Goal: Task Accomplishment & Management: Use online tool/utility

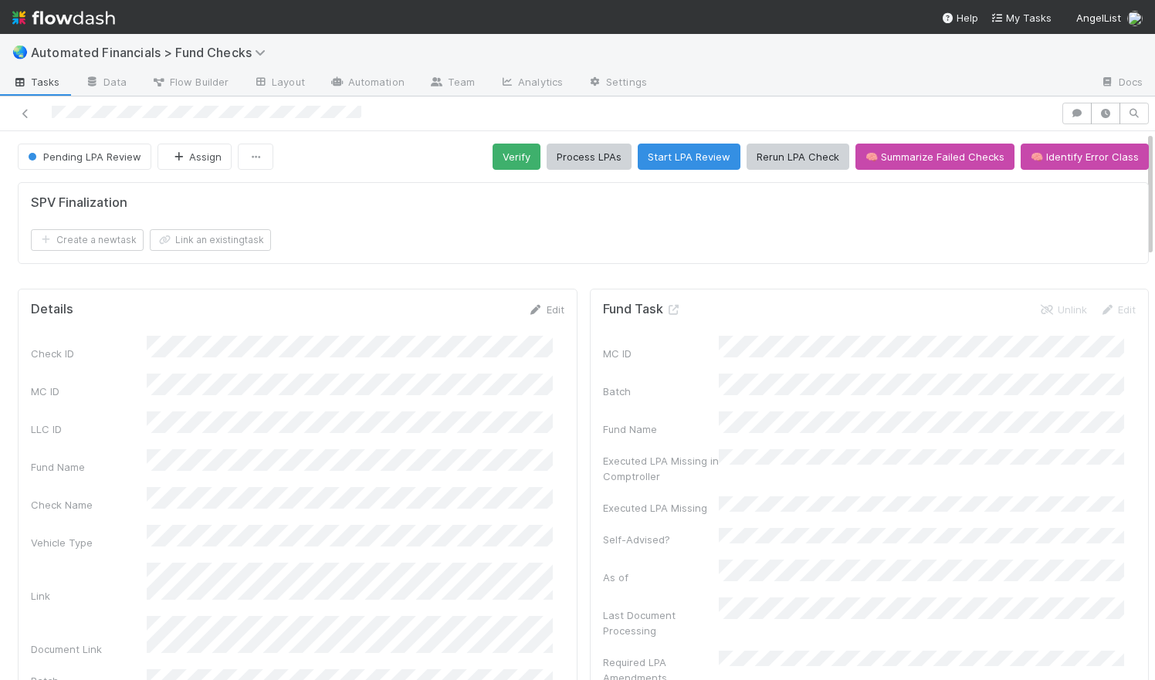
click at [581, 245] on div "Create a new task Link an existing task" at bounding box center [583, 240] width 1105 height 22
click at [560, 279] on div "SPV Finalization Create a new task Link an existing task" at bounding box center [583, 229] width 1143 height 107
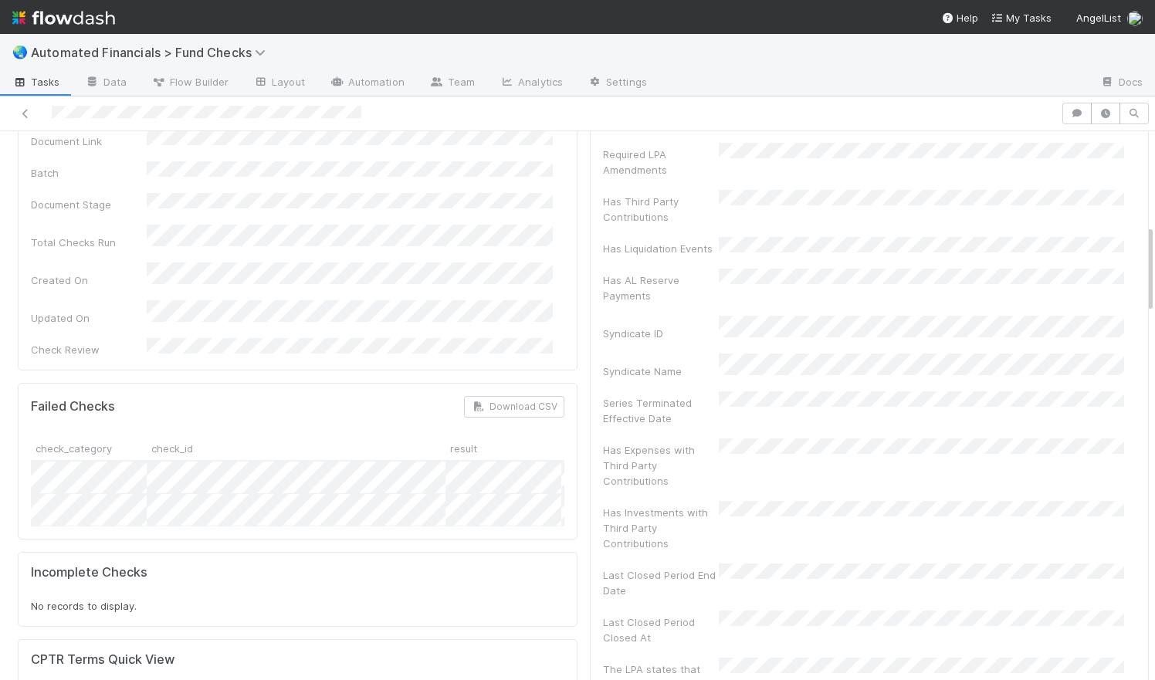
scroll to position [577, 0]
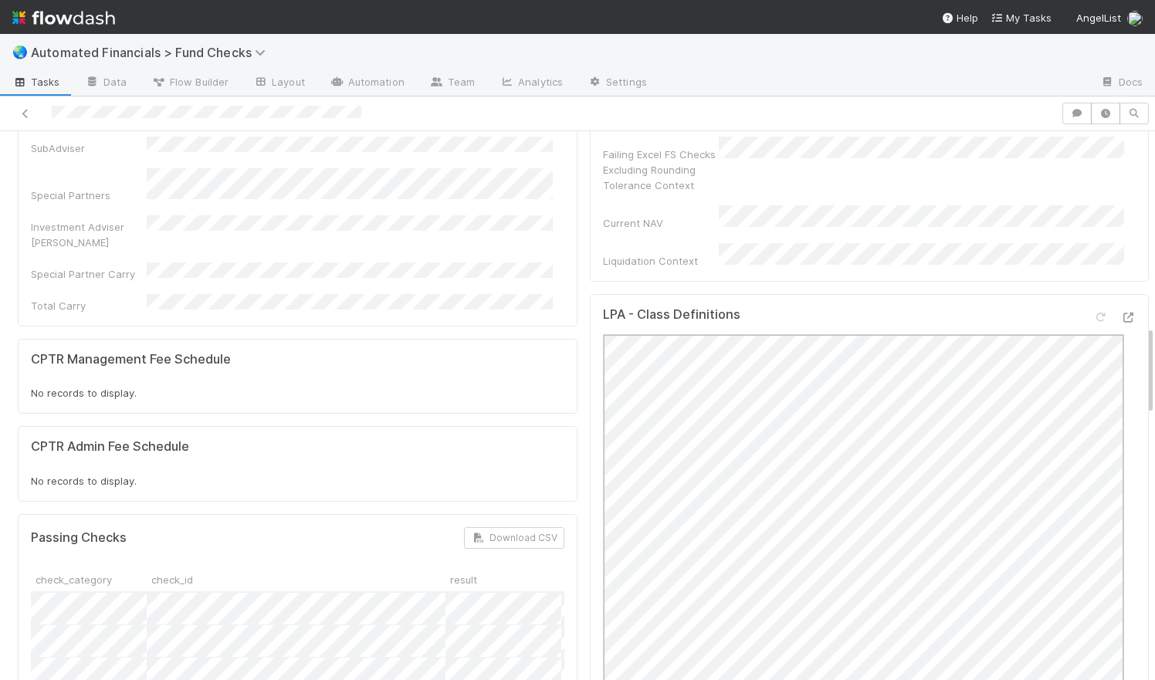
scroll to position [1274, 0]
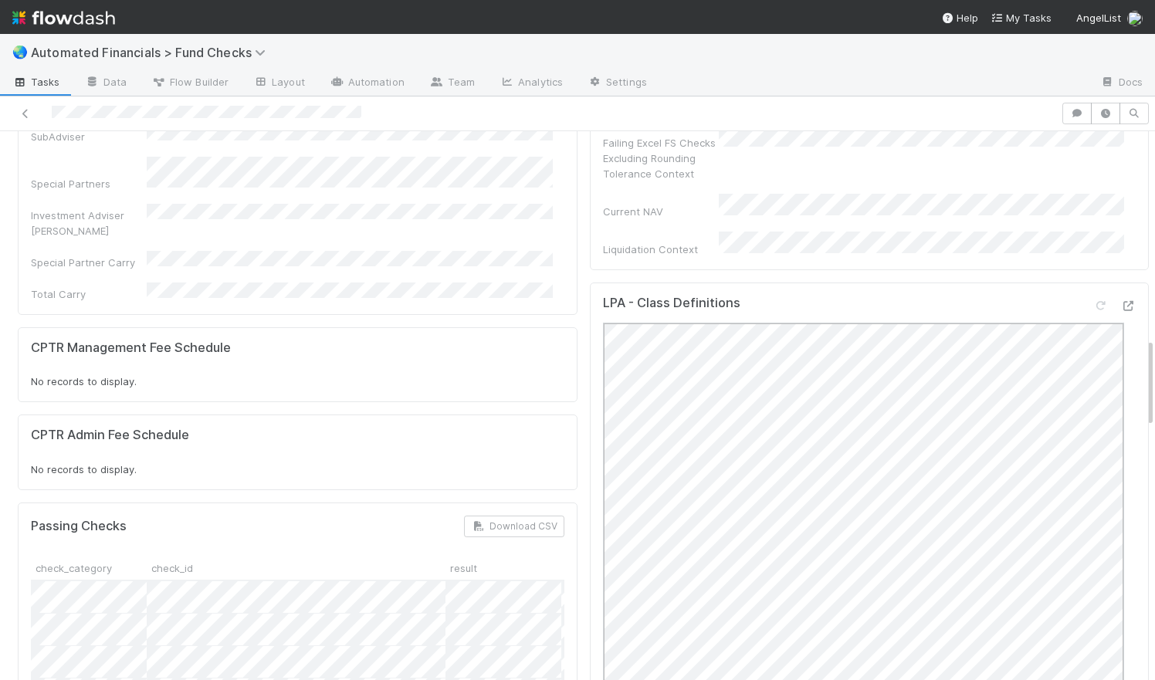
click at [570, 431] on div "Details Edit Check ID MC ID LLC ID Fund Name Check Name Vehicle Type Link Docum…" at bounding box center [298, 667] width 572 height 3318
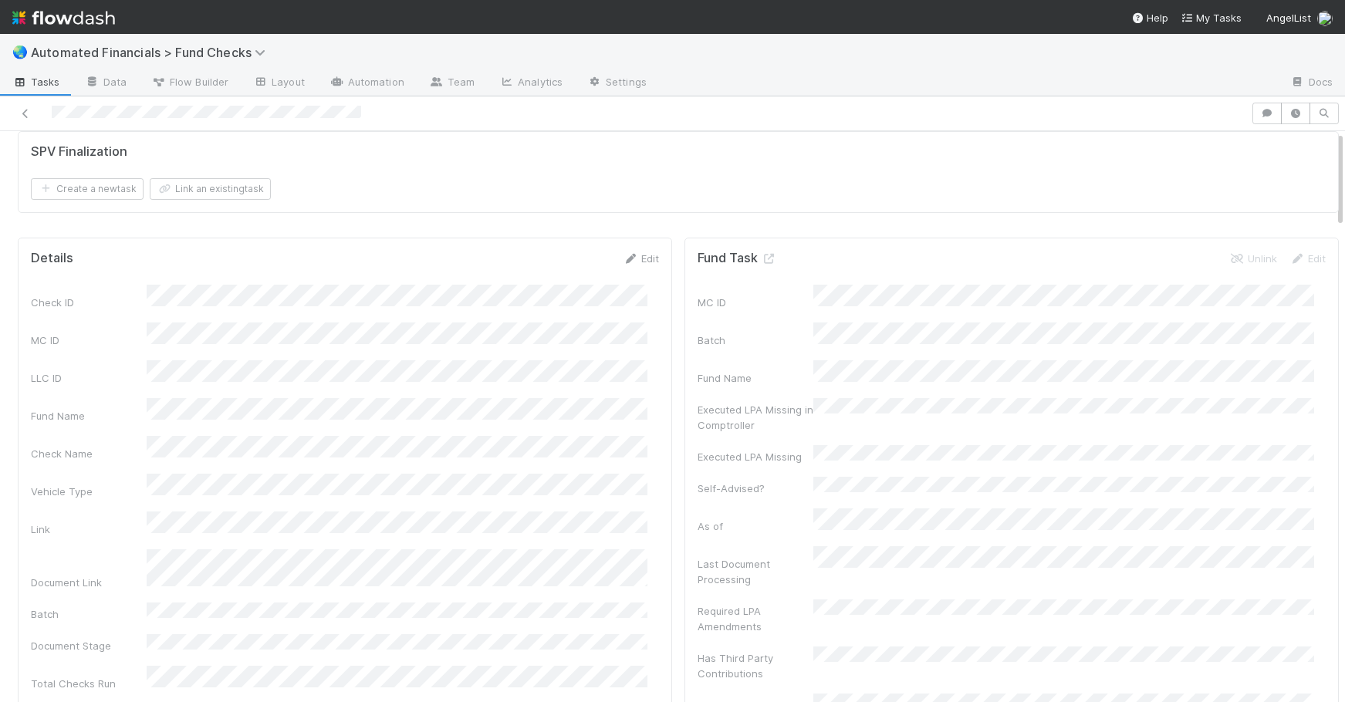
scroll to position [0, 0]
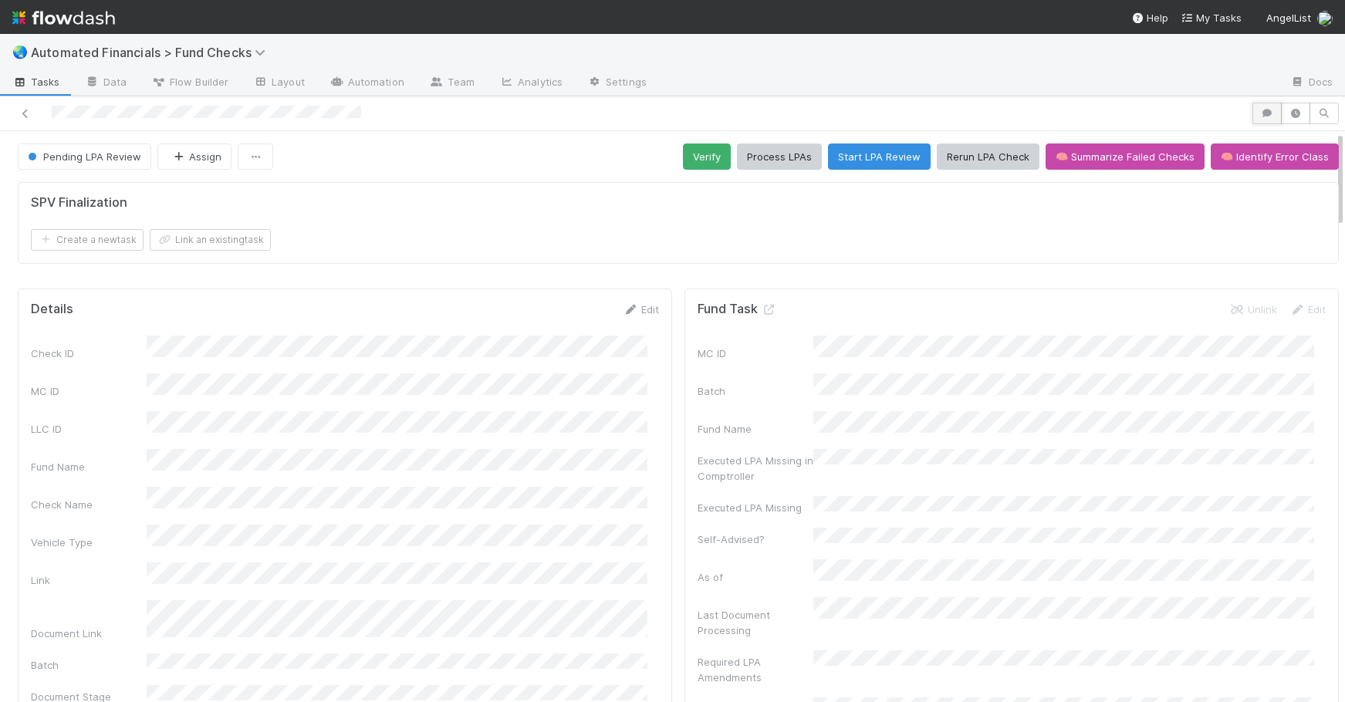
click at [1154, 113] on button "button" at bounding box center [1267, 114] width 29 height 22
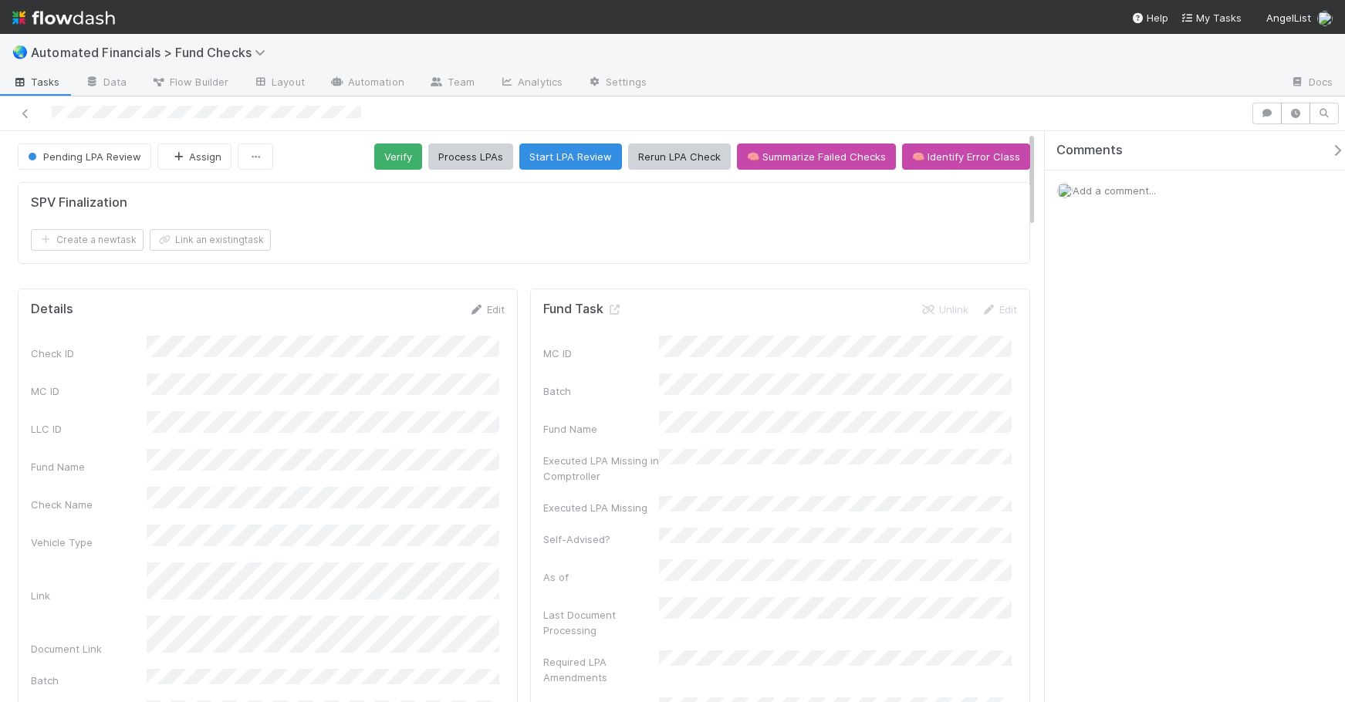
click at [1120, 193] on span "Add a comment..." at bounding box center [1114, 190] width 83 height 12
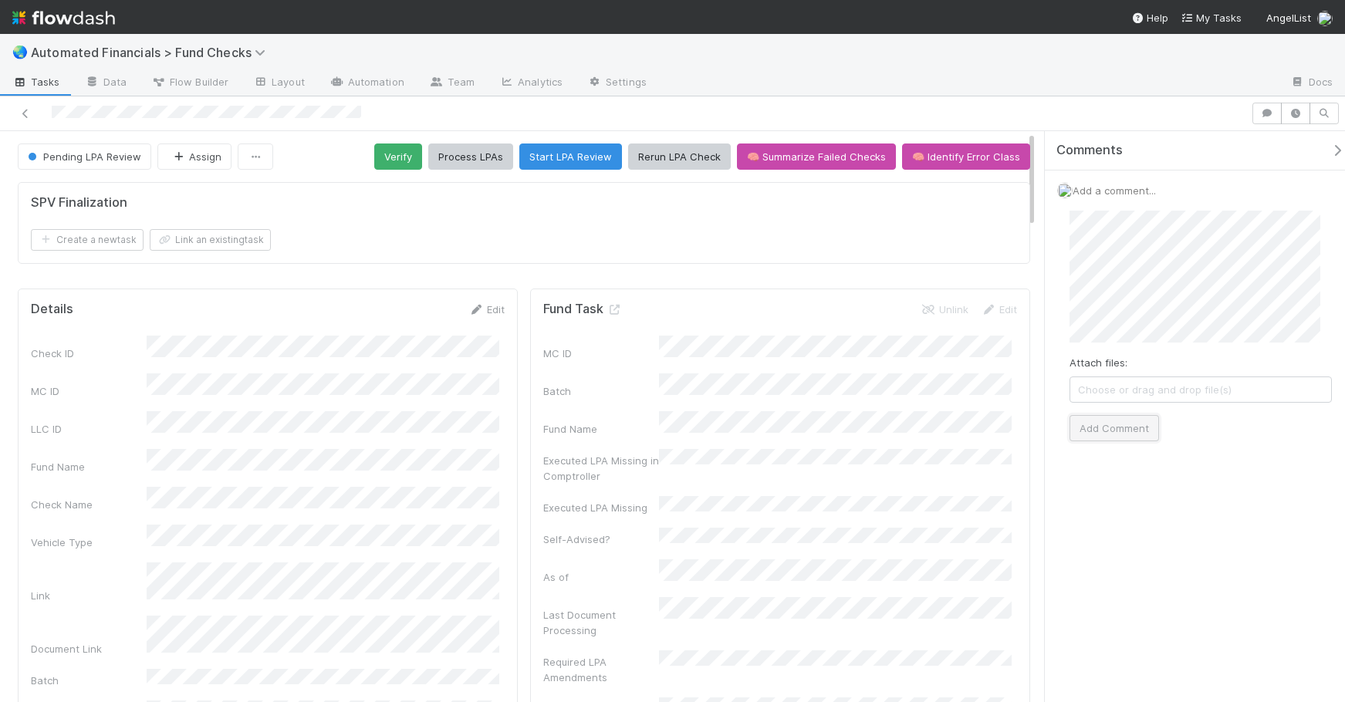
click at [1141, 430] on button "Add Comment" at bounding box center [1115, 428] width 90 height 26
click at [384, 162] on button "Verify" at bounding box center [398, 157] width 48 height 26
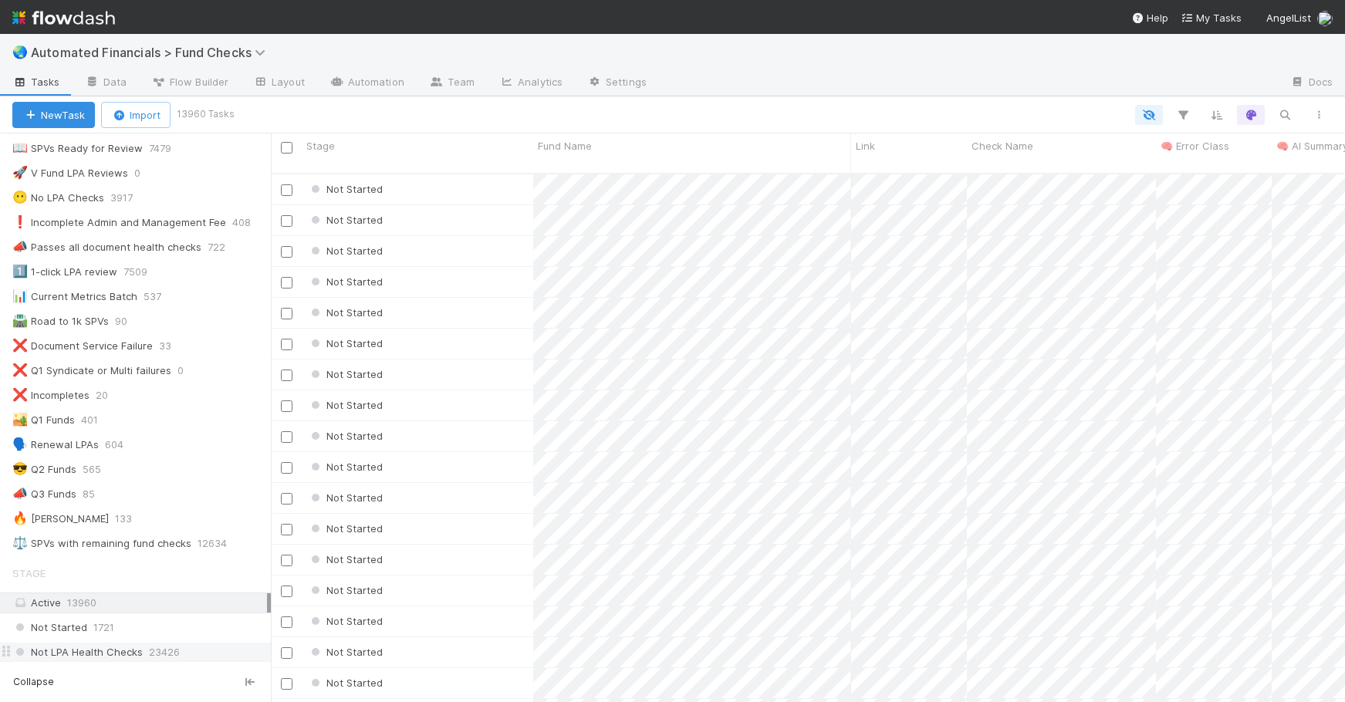
scroll to position [238, 0]
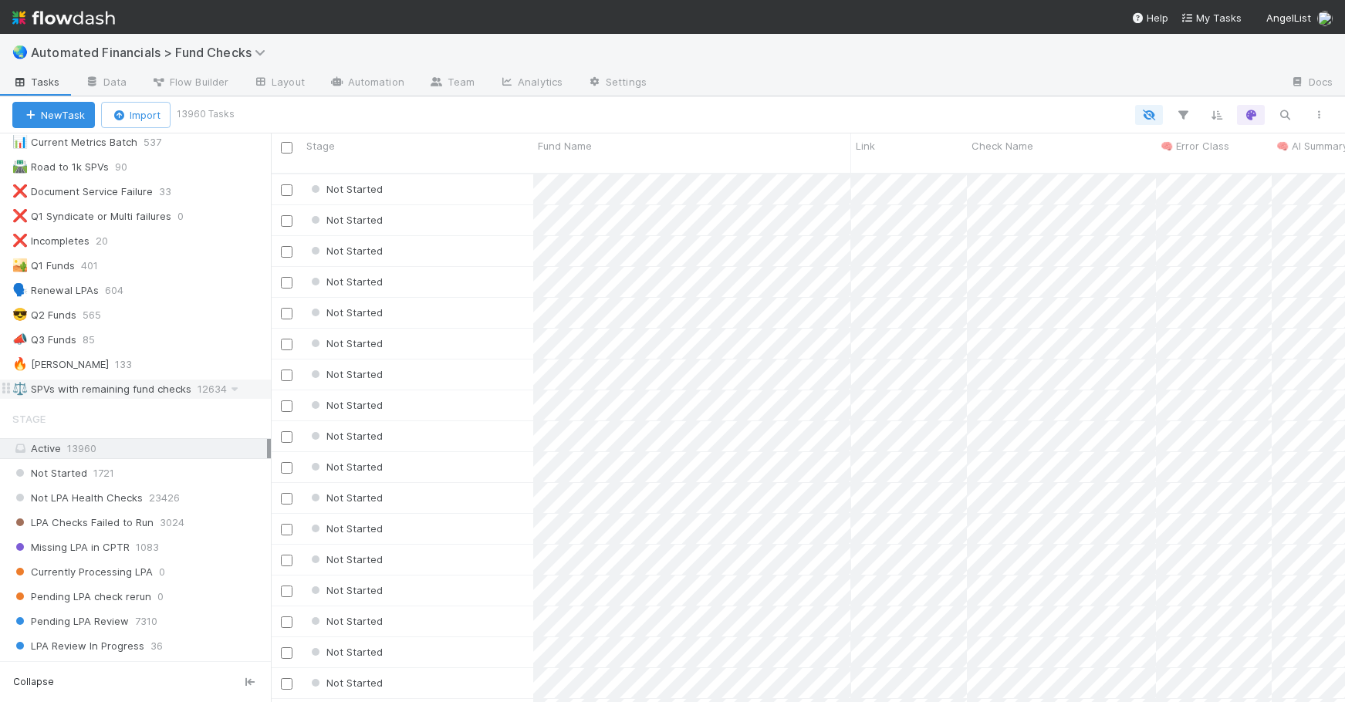
click at [174, 394] on div "⚖️ SPVs with remaining fund checks" at bounding box center [101, 389] width 179 height 19
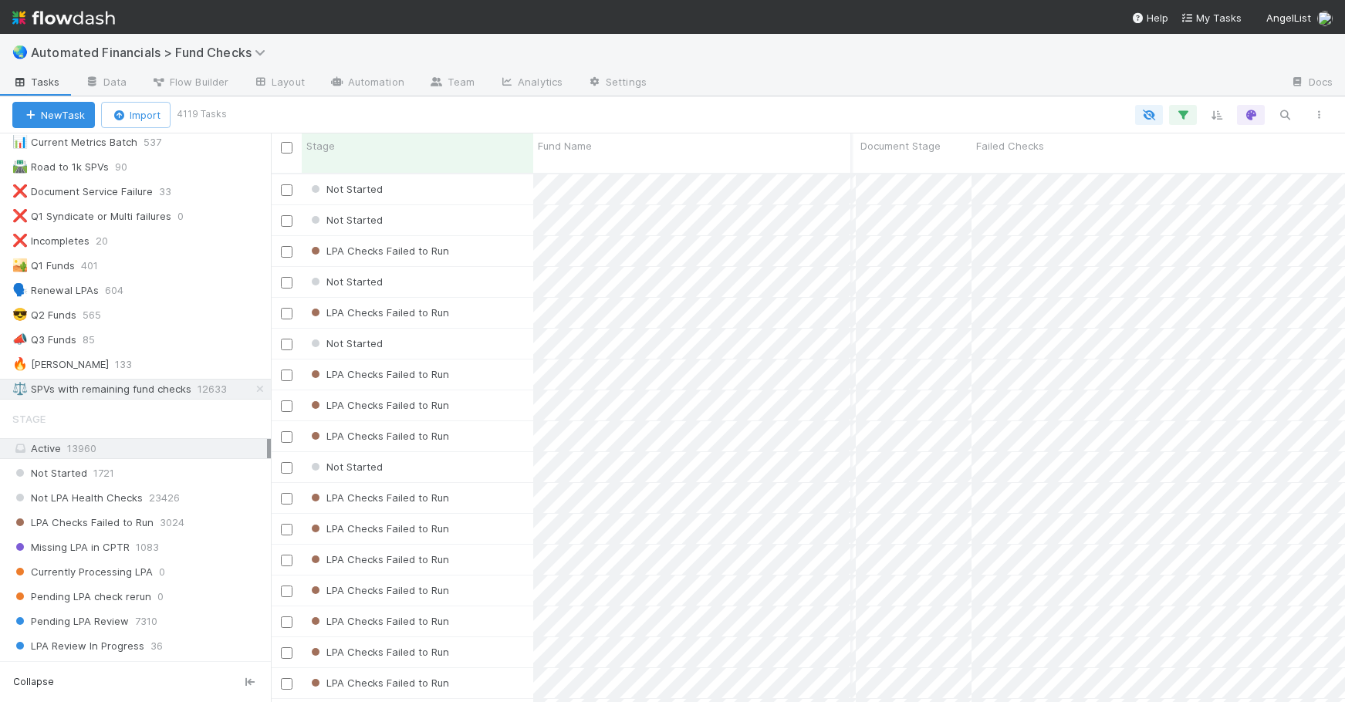
scroll to position [0, 1162]
click at [1183, 114] on icon "button" at bounding box center [1183, 115] width 15 height 14
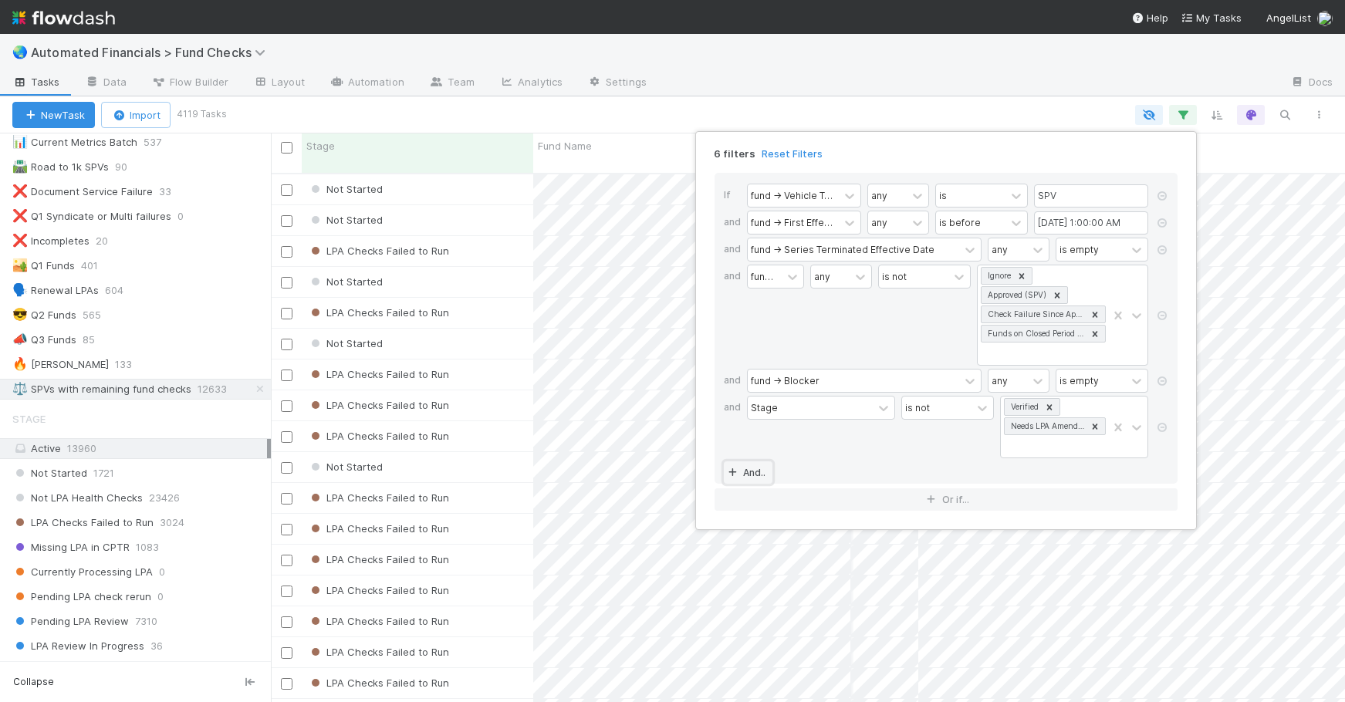
click at [736, 474] on icon at bounding box center [732, 473] width 15 height 9
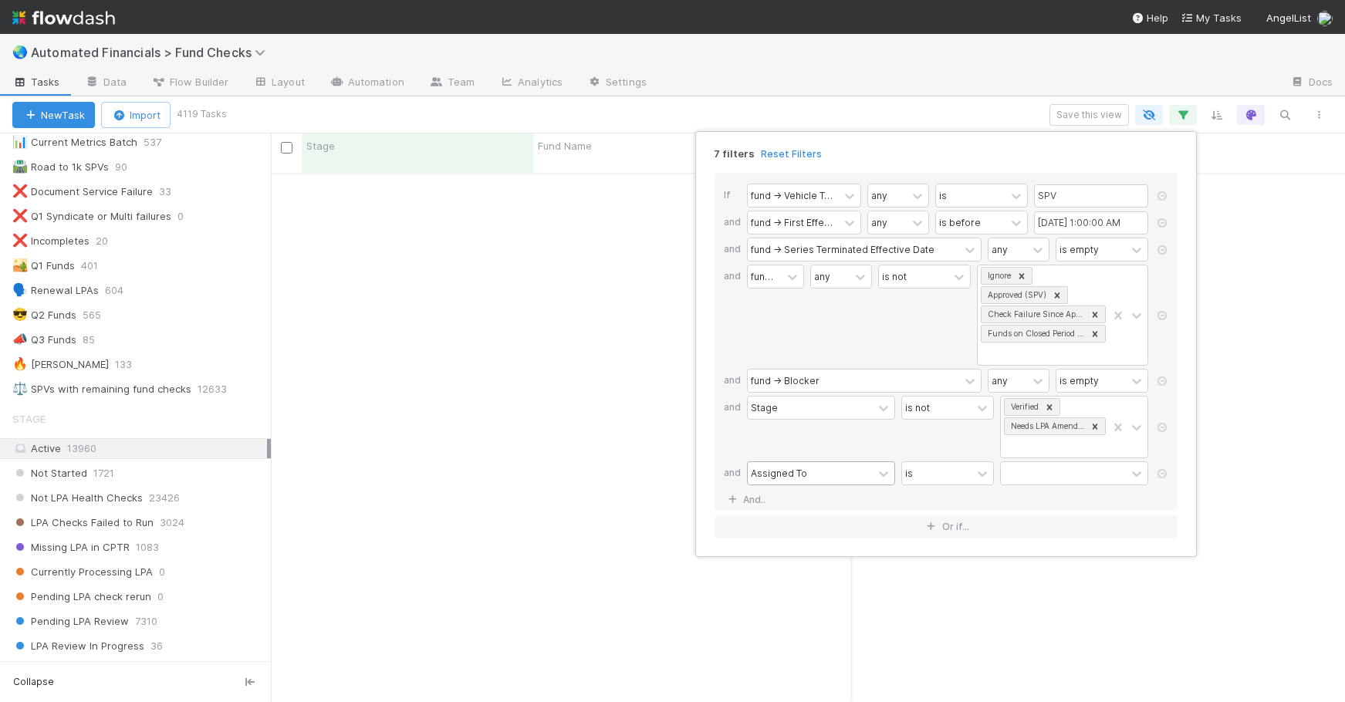
click at [787, 473] on div "Assigned To" at bounding box center [779, 473] width 56 height 14
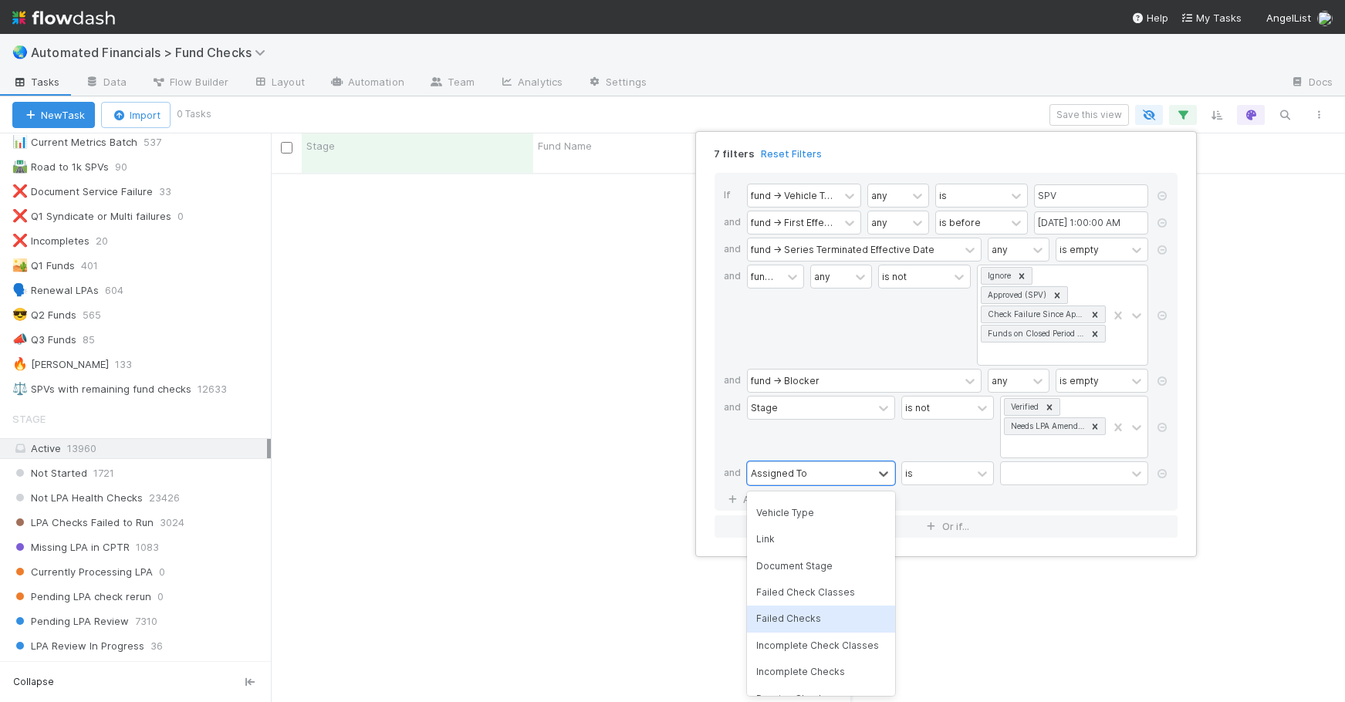
click at [814, 612] on div "Failed Checks" at bounding box center [821, 619] width 148 height 26
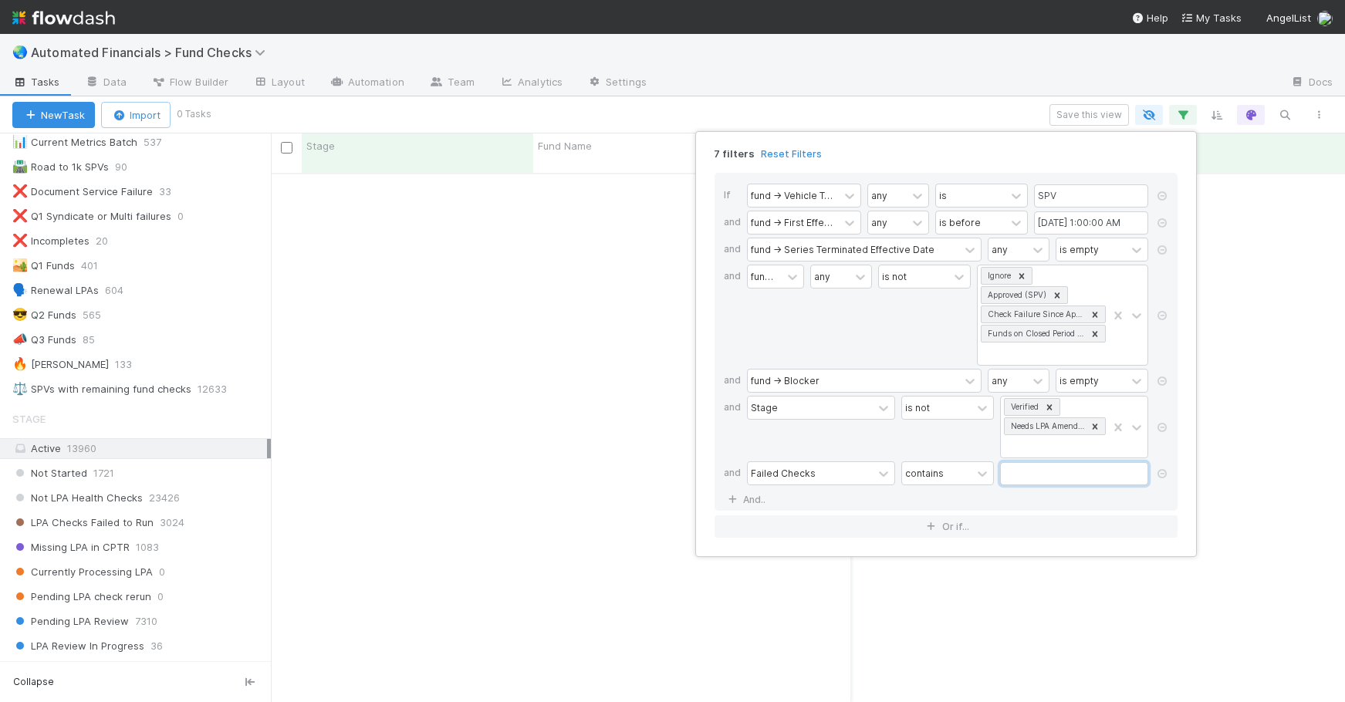
click at [1029, 472] on input "text" at bounding box center [1074, 473] width 148 height 23
type input "multiple"
click at [990, 116] on div "7 filters Reset Filters If fund -> Vehicle Type any is SPV and fund -> First Ef…" at bounding box center [672, 351] width 1345 height 702
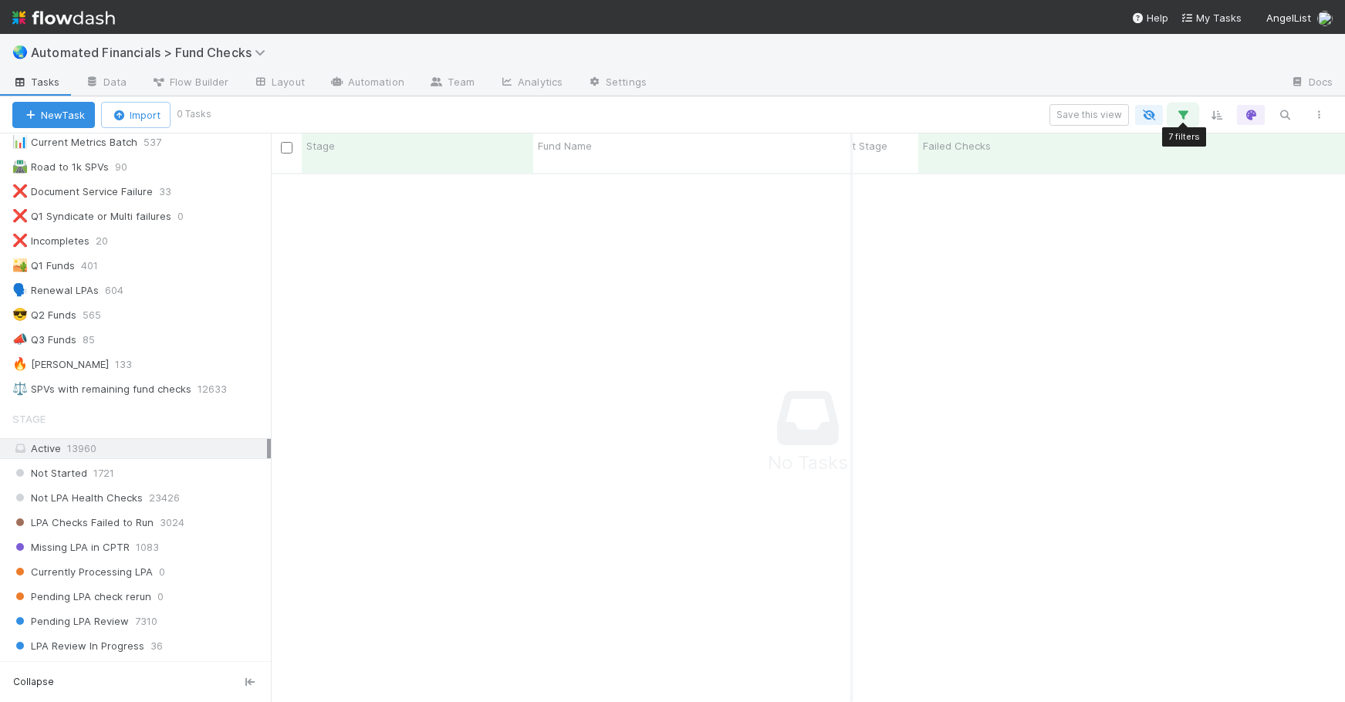
click at [1179, 114] on icon "button" at bounding box center [1183, 115] width 15 height 14
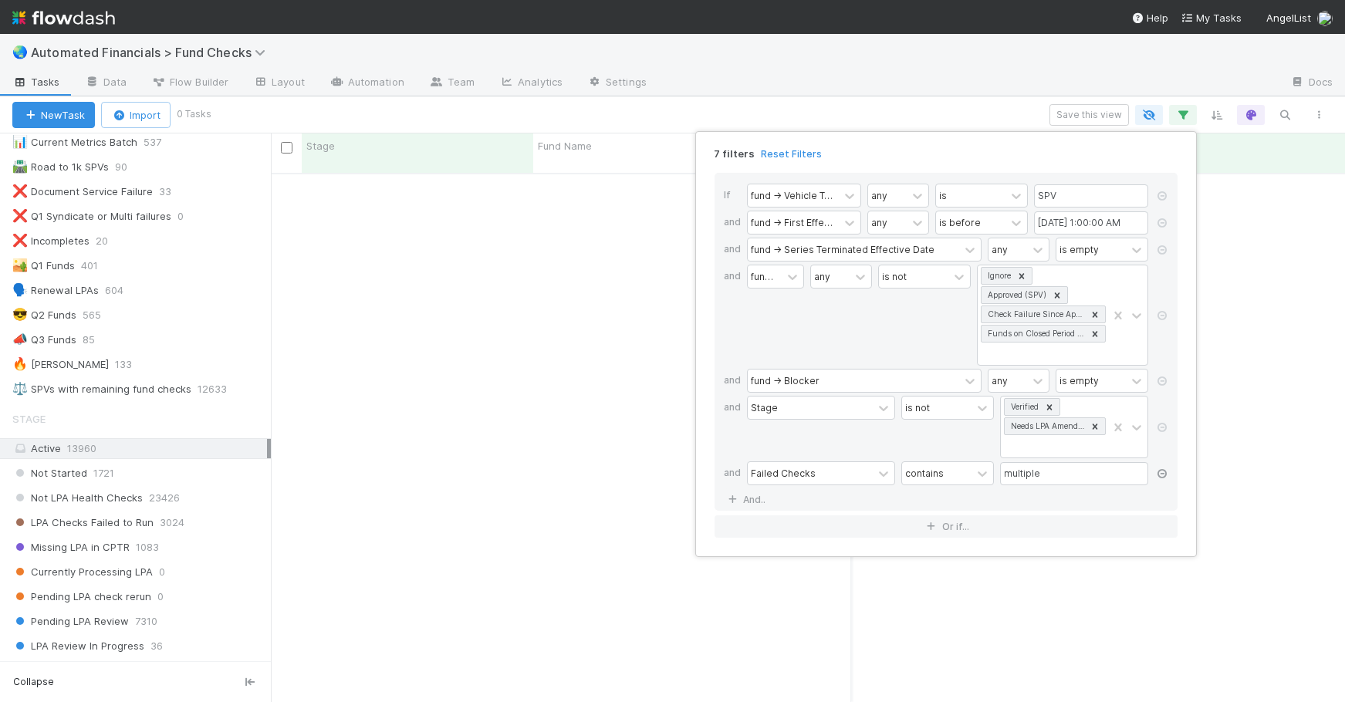
click at [1167, 476] on icon at bounding box center [1162, 473] width 15 height 9
click at [559, 488] on div "6 filters Reset Filters If fund -> Vehicle Type any is SPV and fund -> First Ef…" at bounding box center [672, 351] width 1345 height 702
